Goal: Find contact information: Find contact information

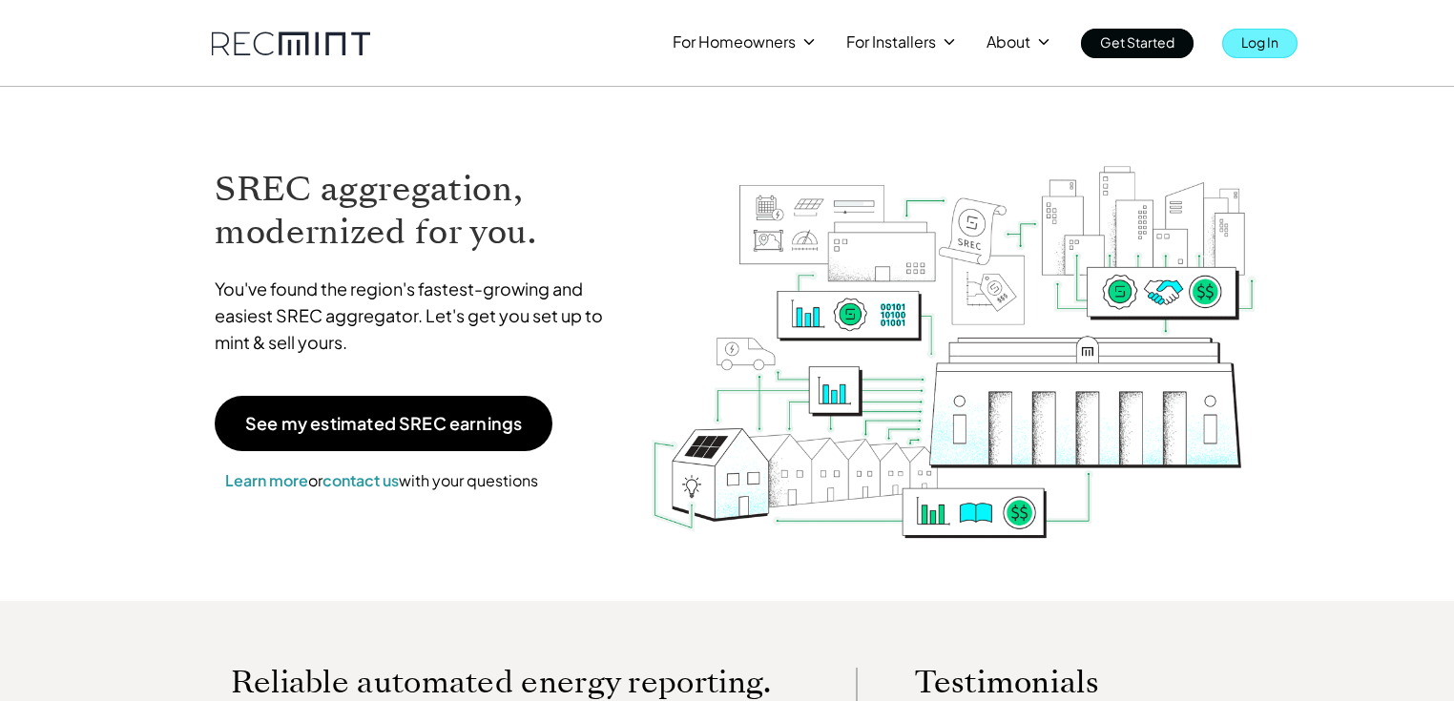
click at [1242, 40] on p "Log In" at bounding box center [1259, 42] width 37 height 27
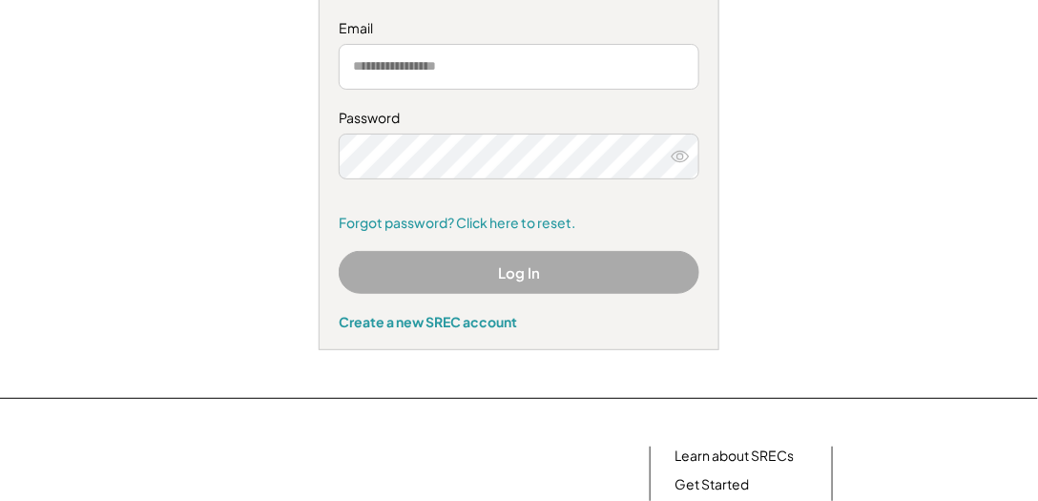
scroll to position [272, 0]
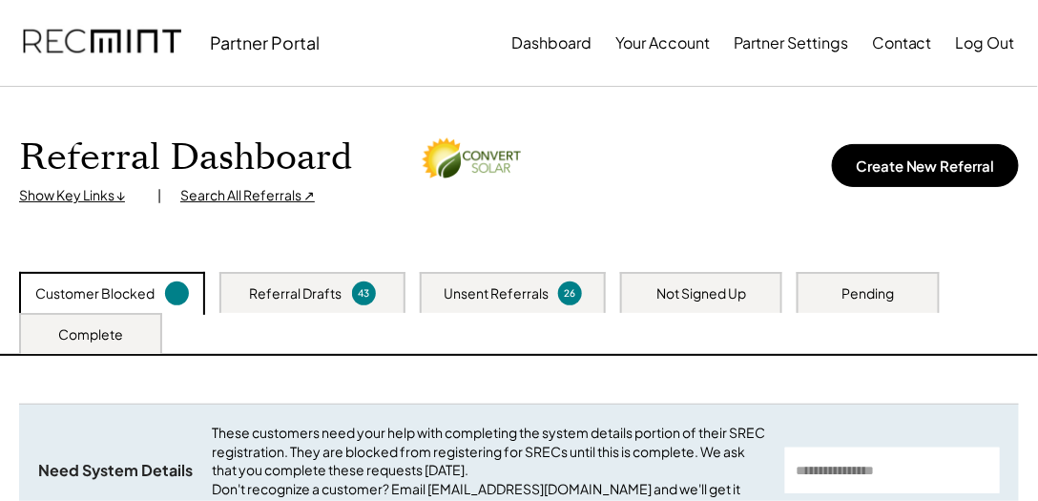
click at [76, 336] on div "Complete" at bounding box center [90, 334] width 65 height 19
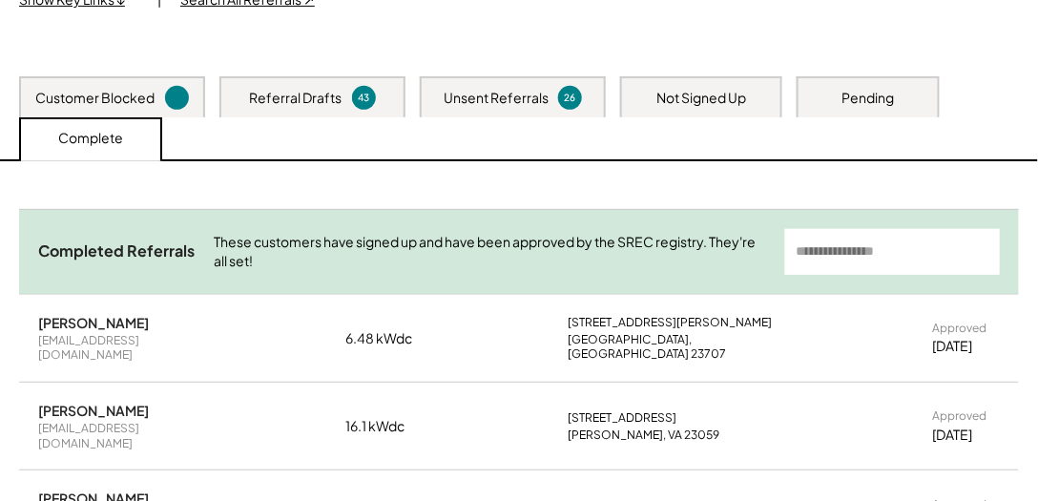
scroll to position [218, 0]
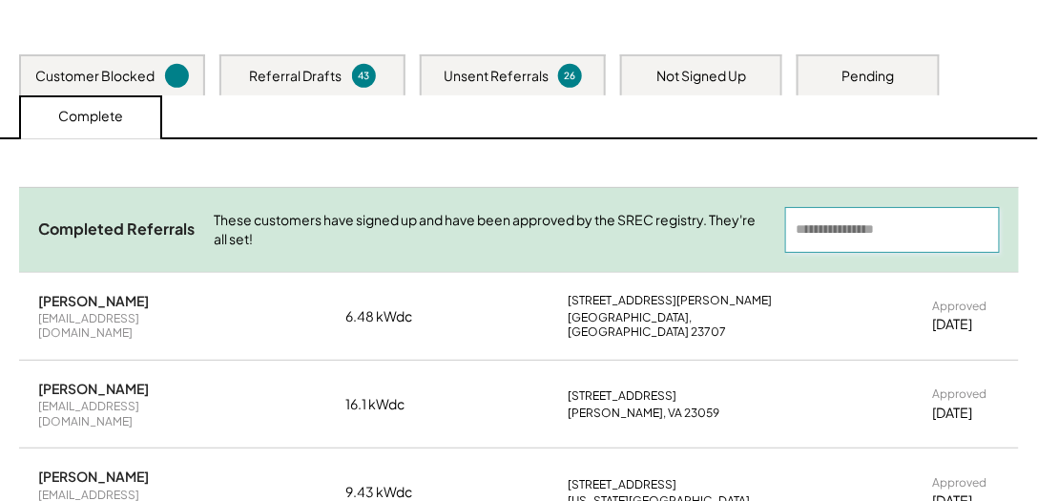
click at [824, 228] on input "input" at bounding box center [892, 230] width 215 height 46
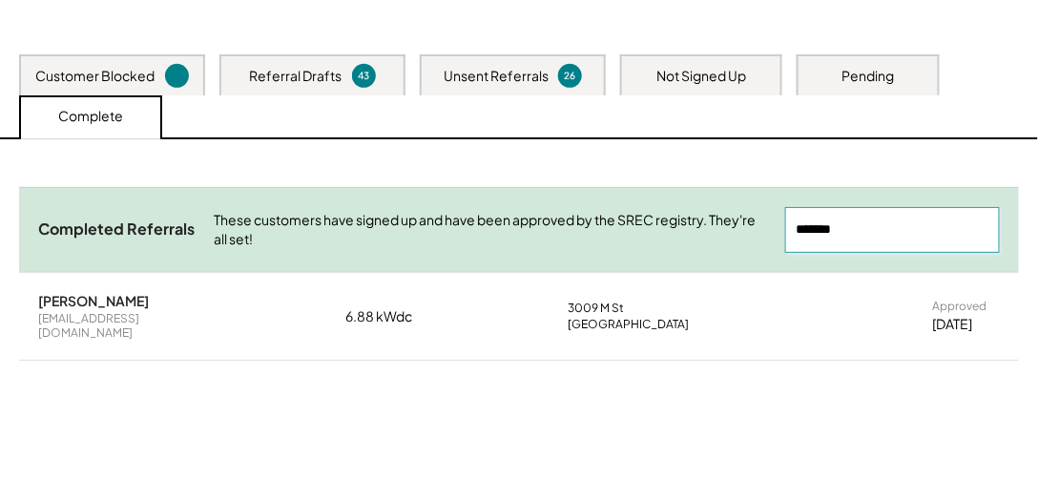
type input "*******"
click at [65, 301] on div "Ryan O'Toole" at bounding box center [93, 300] width 111 height 17
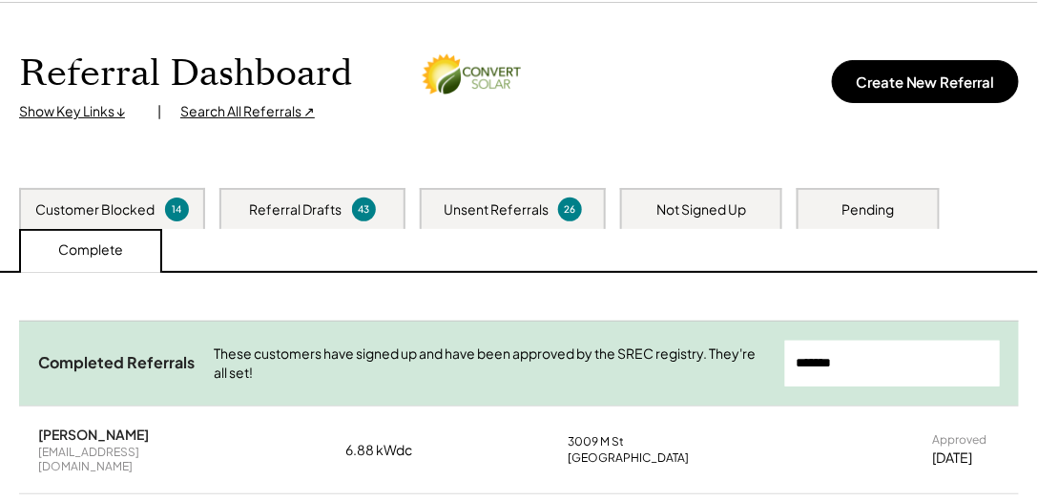
scroll to position [0, 0]
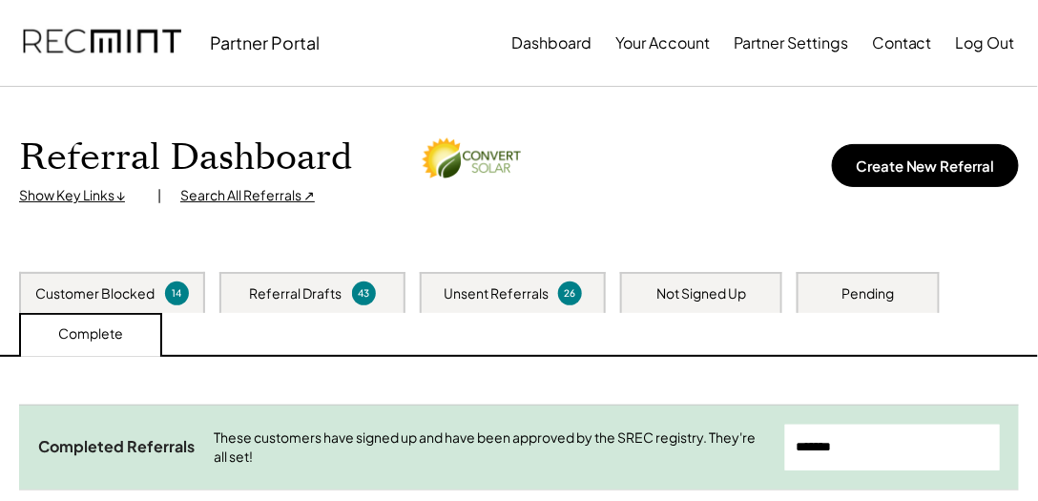
click at [107, 26] on img at bounding box center [102, 42] width 158 height 65
click at [906, 50] on button "Contact" at bounding box center [902, 43] width 60 height 38
